Goal: Check status: Check status

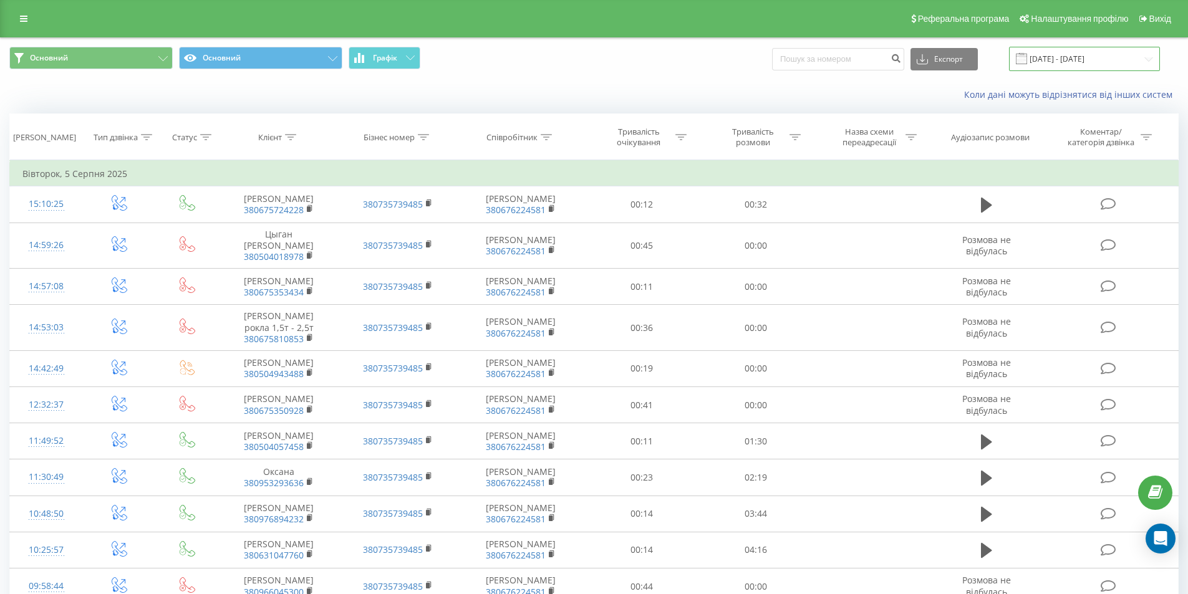
click at [1094, 61] on input "[DATE] - [DATE]" at bounding box center [1084, 59] width 151 height 24
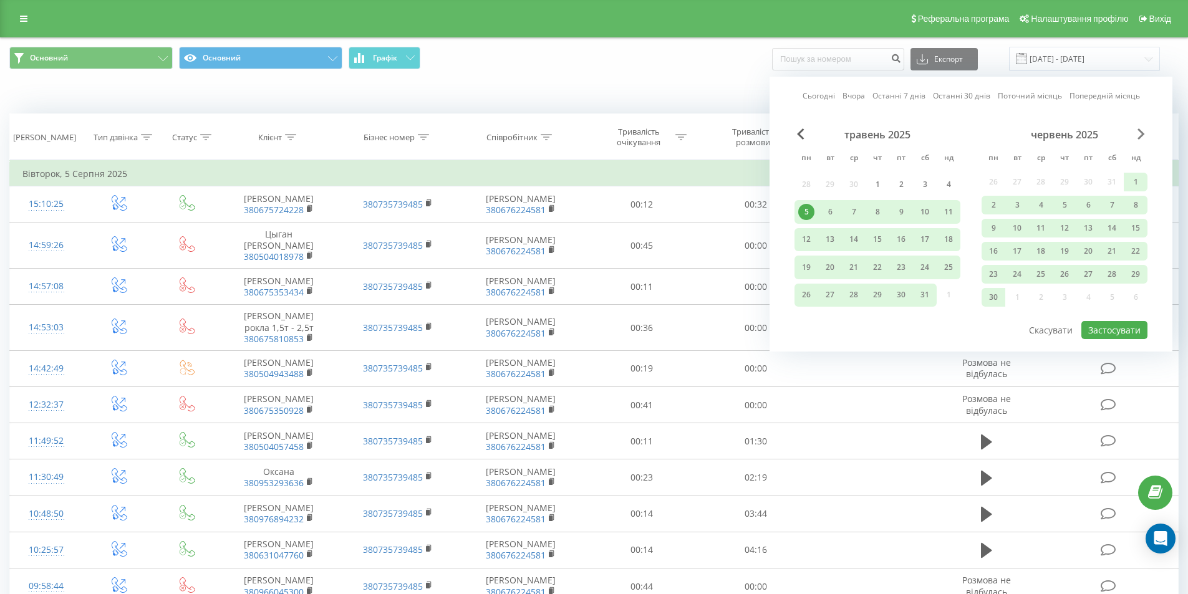
click at [1141, 133] on span "Next Month" at bounding box center [1140, 133] width 7 height 11
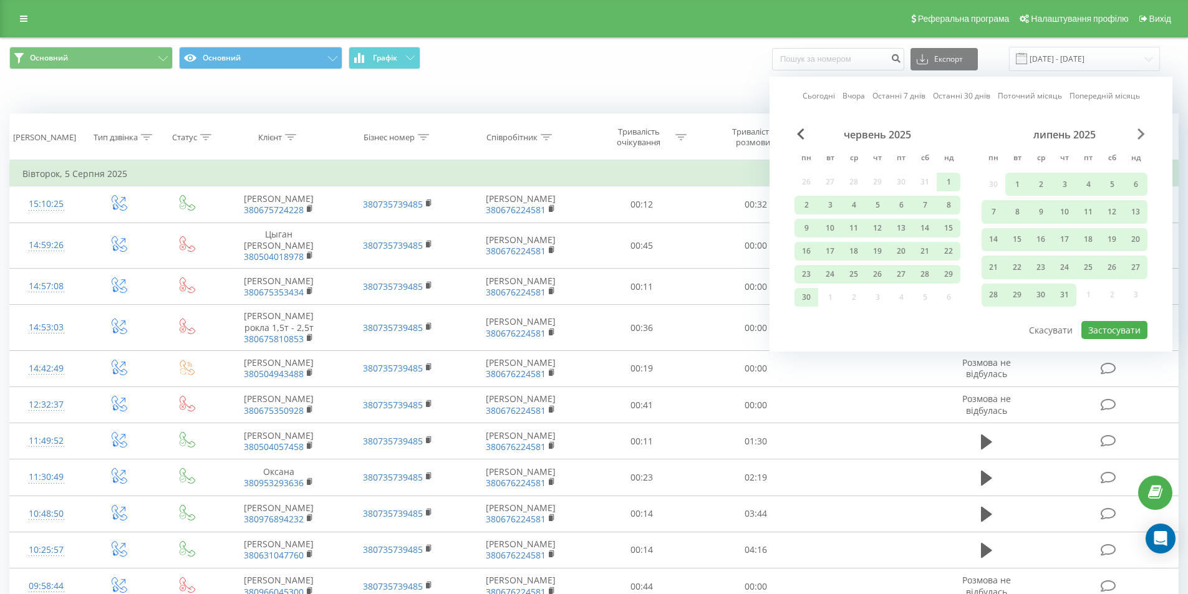
click at [1141, 133] on span "Next Month" at bounding box center [1140, 133] width 7 height 11
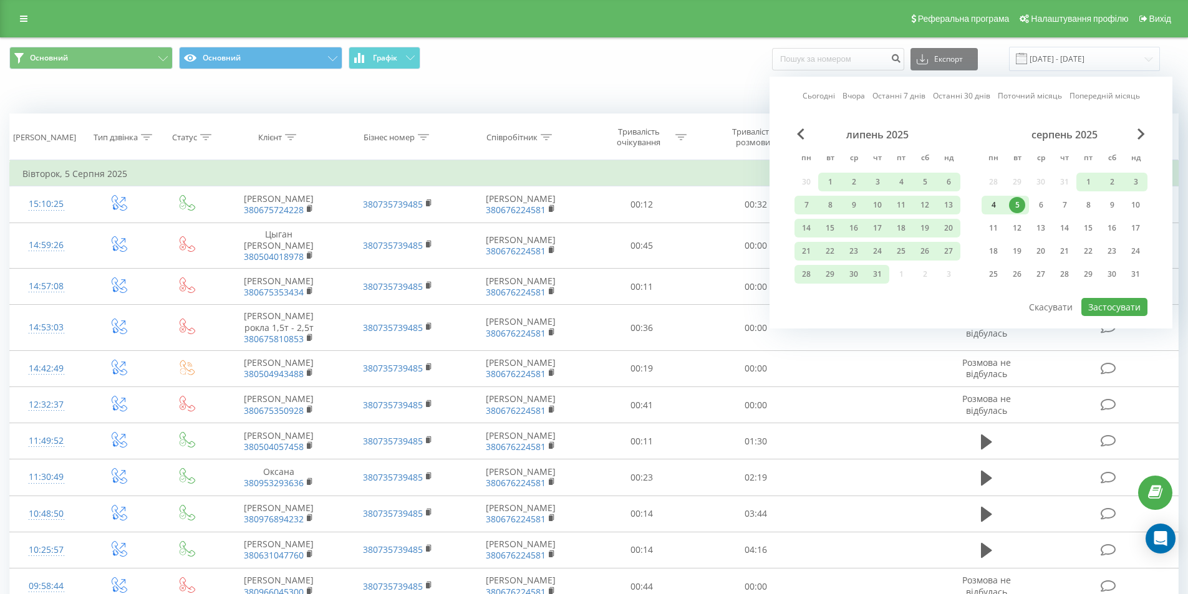
click at [998, 206] on div "4" at bounding box center [993, 205] width 16 height 16
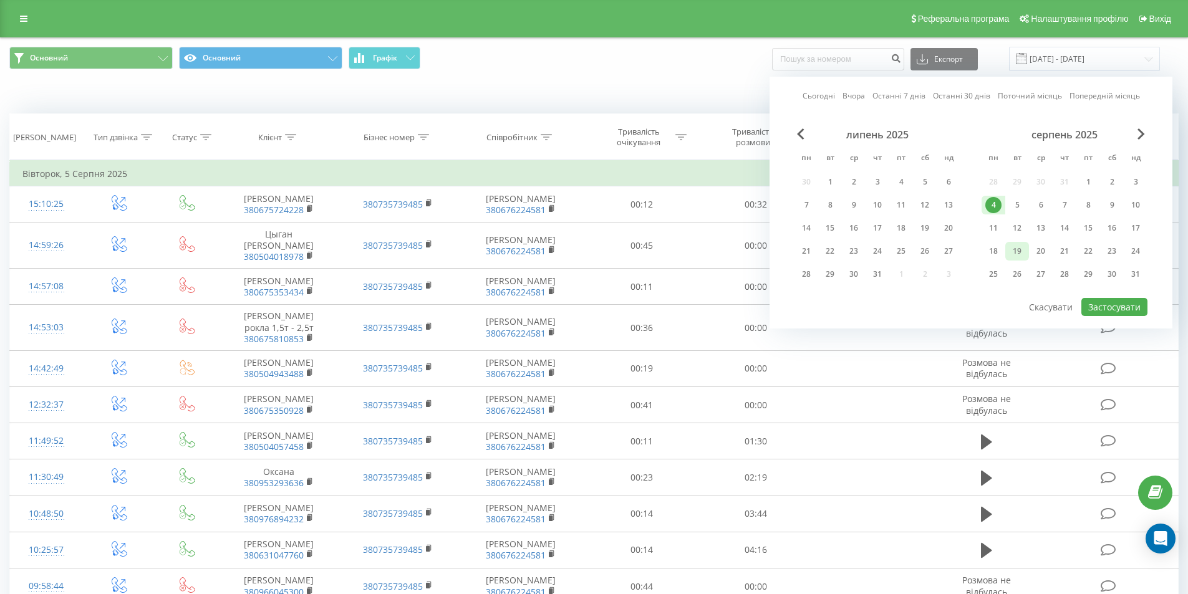
click at [1017, 246] on div "19" at bounding box center [1017, 251] width 16 height 16
click at [993, 201] on div "4" at bounding box center [993, 205] width 16 height 16
click at [1012, 244] on div "19" at bounding box center [1017, 251] width 16 height 16
click at [1015, 251] on div "19" at bounding box center [1017, 251] width 16 height 16
click at [1137, 312] on button "Застосувати" at bounding box center [1114, 307] width 66 height 18
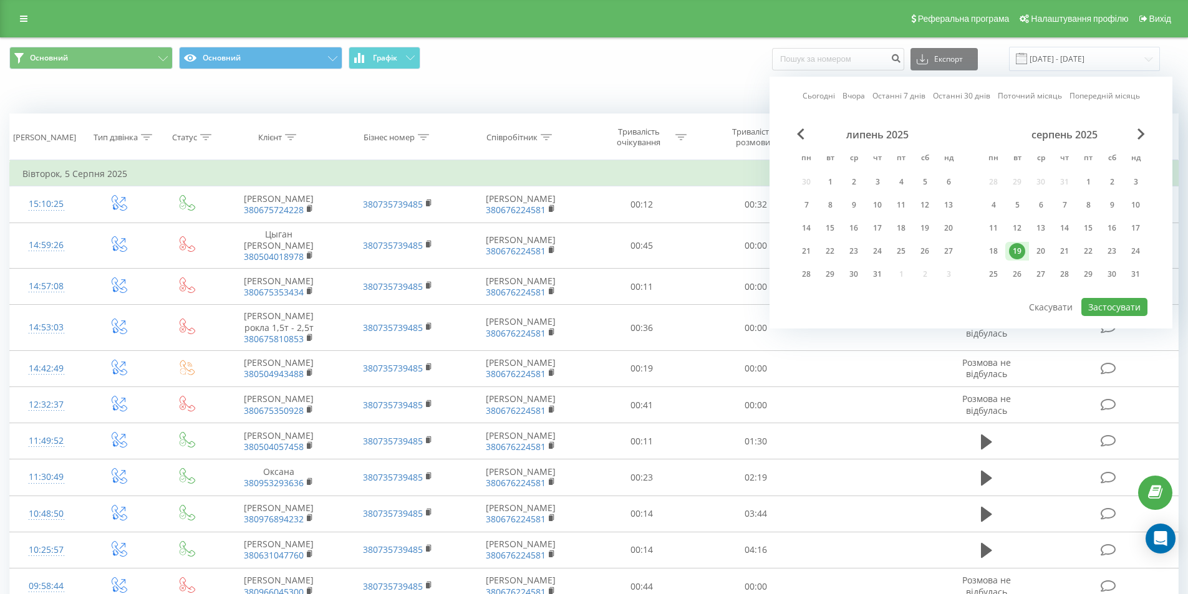
type input "[DATE] - [DATE]"
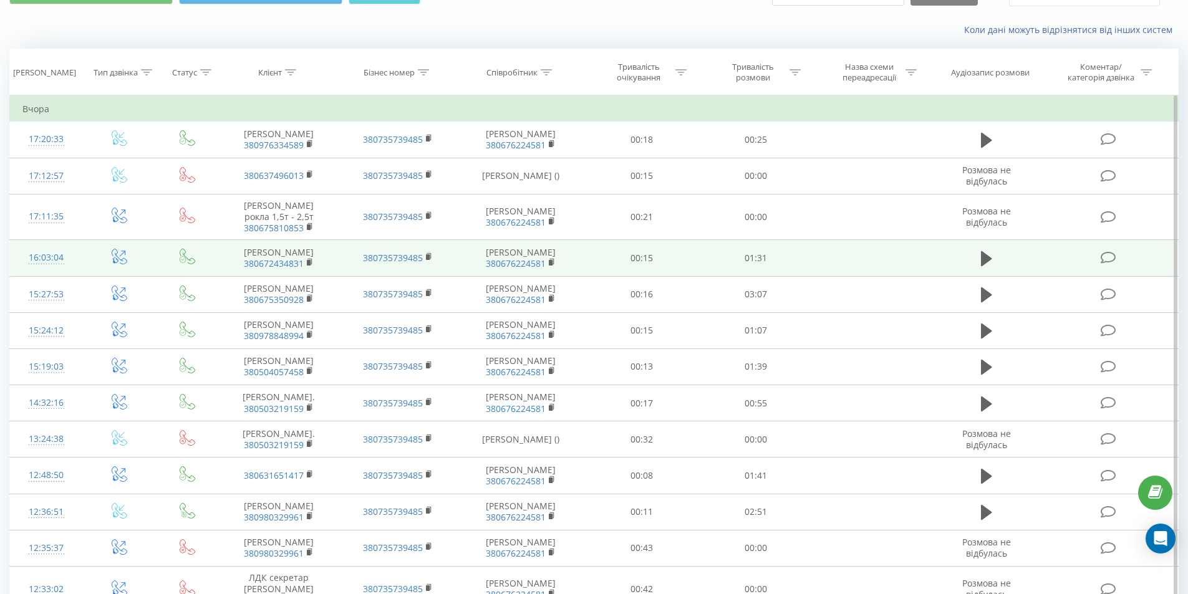
scroll to position [127, 0]
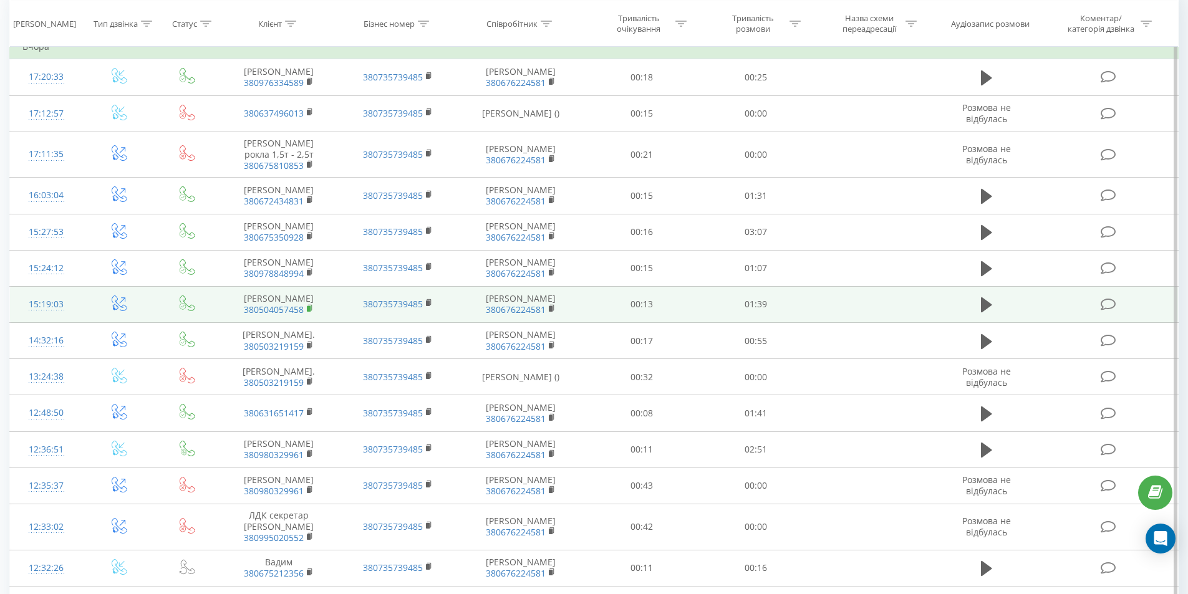
click at [311, 312] on rect at bounding box center [309, 309] width 4 height 6
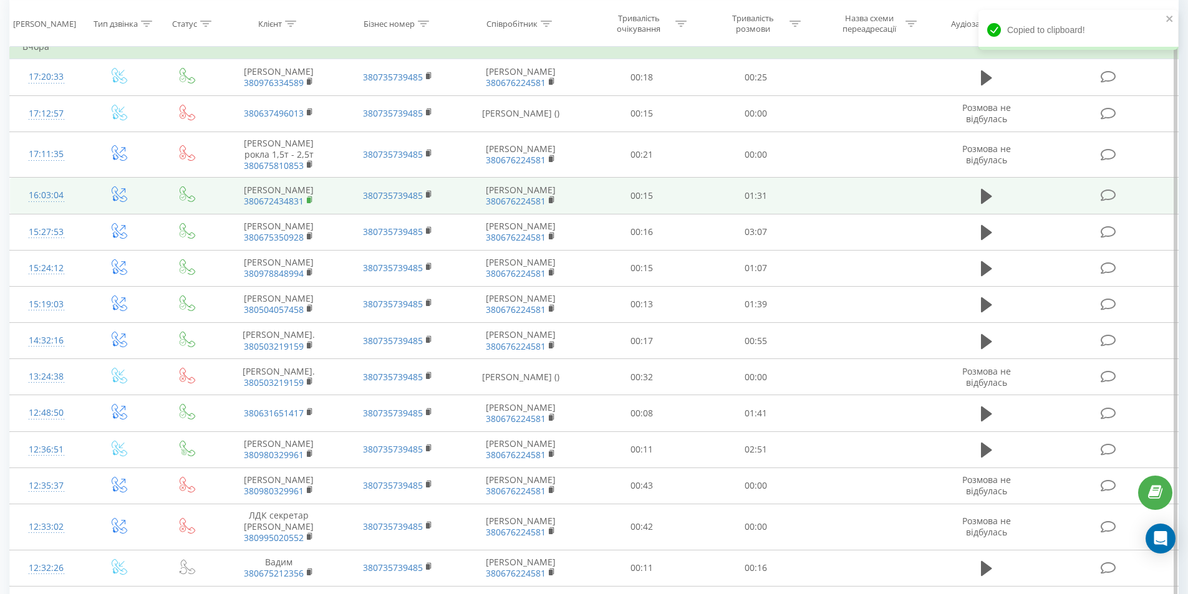
click at [310, 203] on rect at bounding box center [309, 201] width 4 height 6
click at [309, 203] on rect at bounding box center [309, 201] width 4 height 6
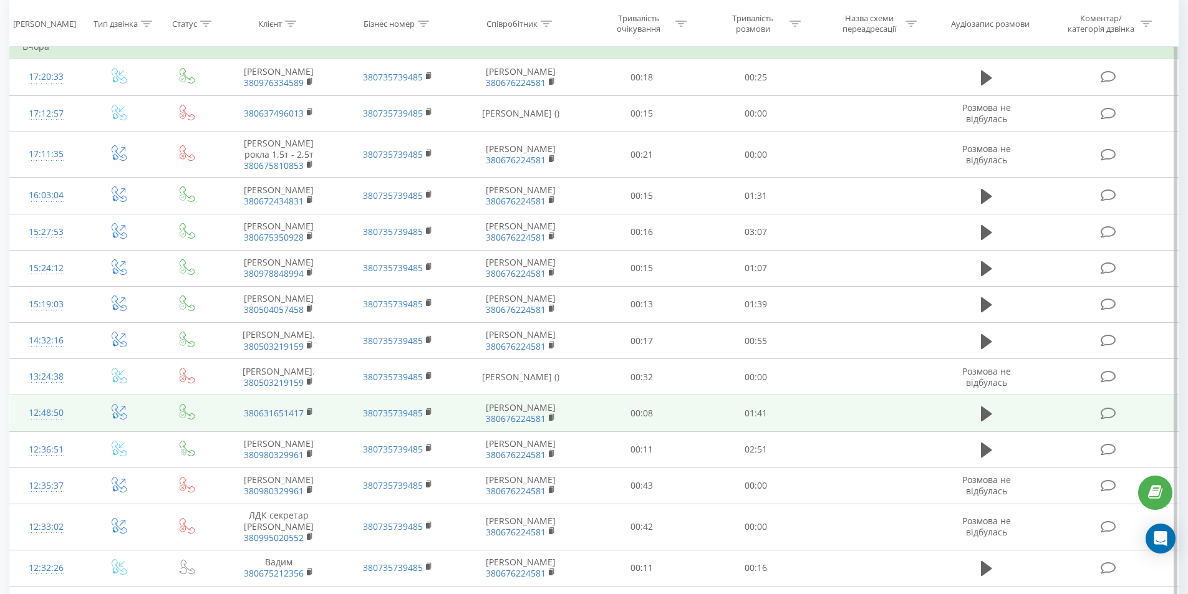
scroll to position [190, 0]
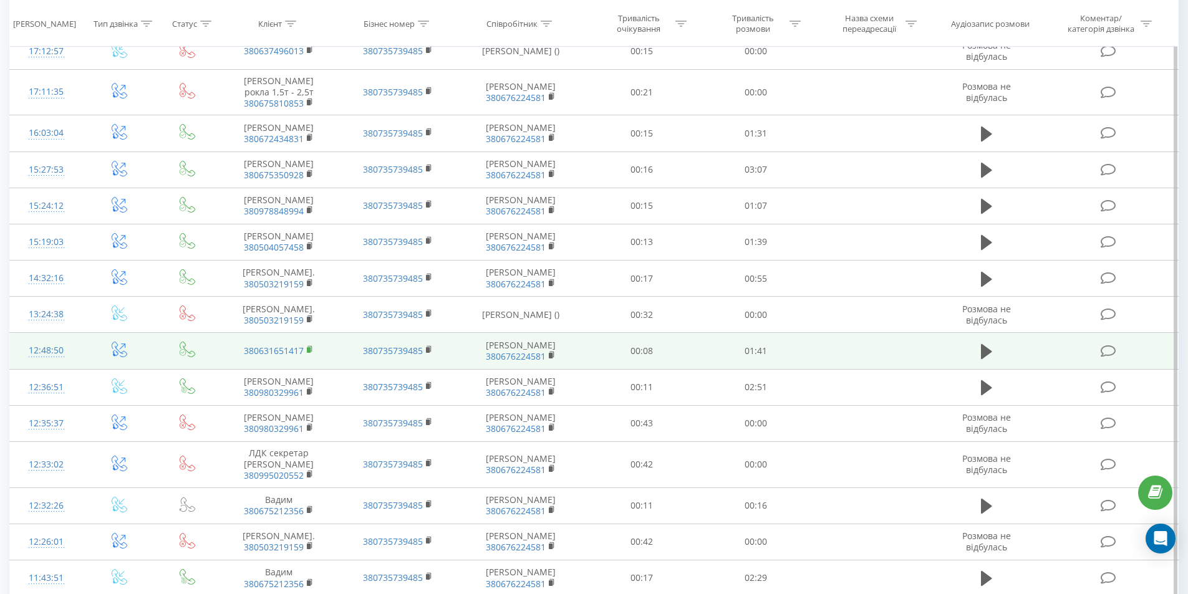
click at [309, 353] on rect at bounding box center [309, 350] width 4 height 6
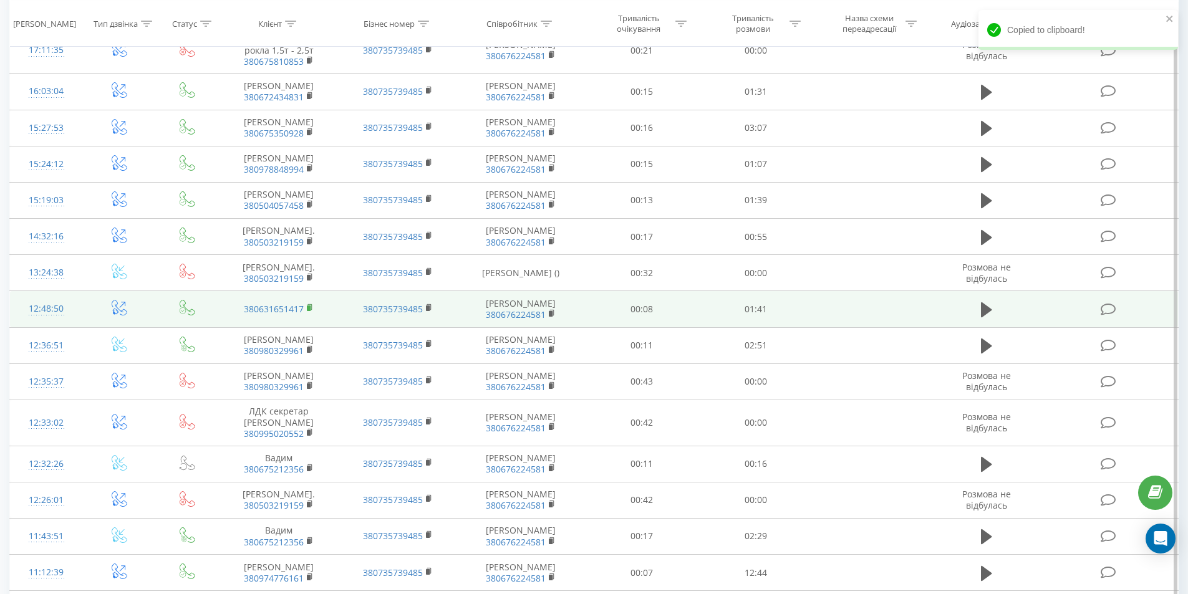
scroll to position [252, 0]
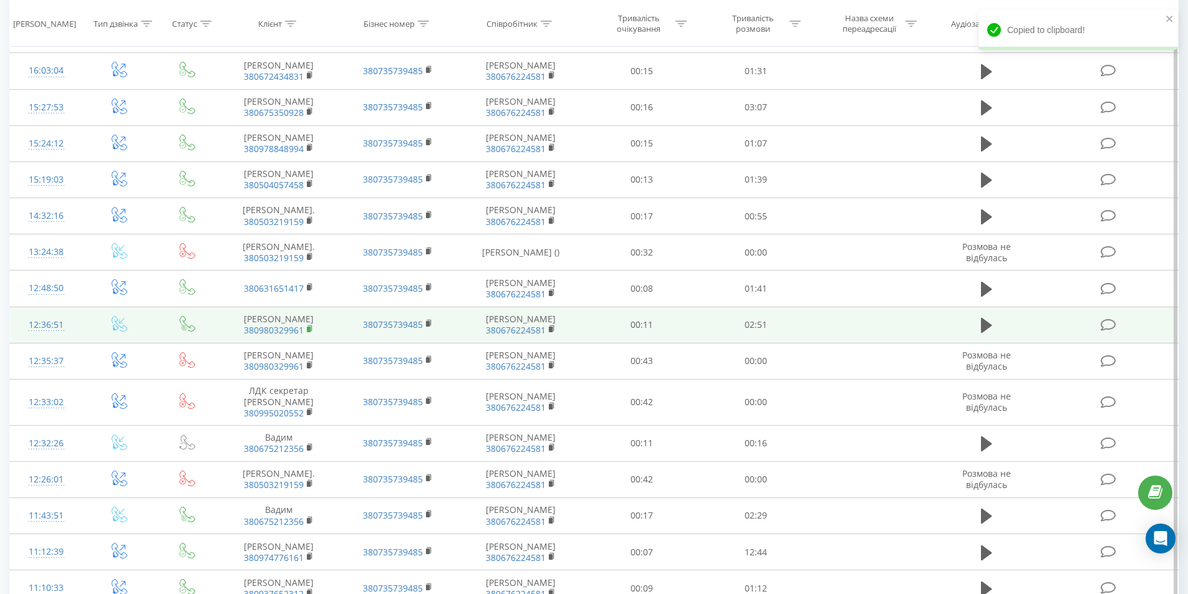
click at [311, 334] on icon at bounding box center [310, 329] width 7 height 9
